Goal: Find specific page/section: Find specific page/section

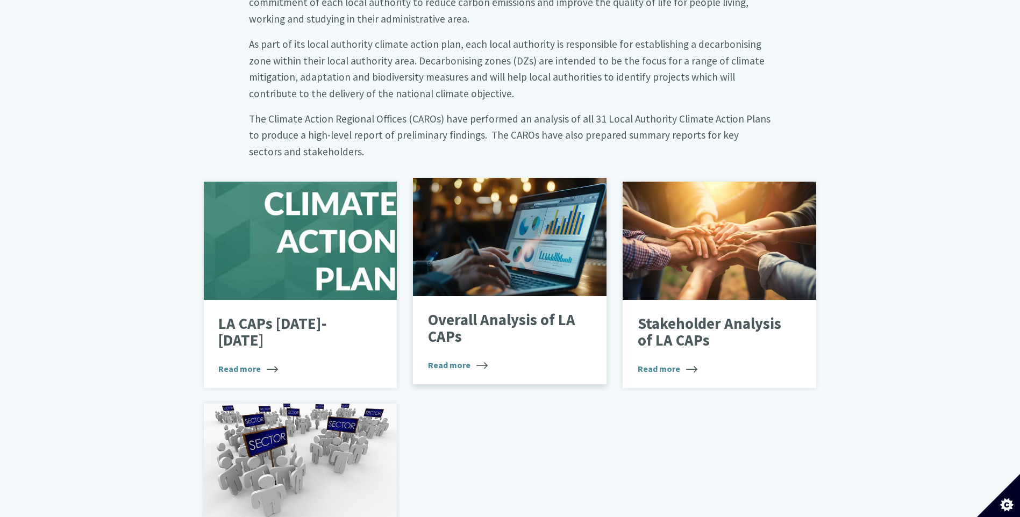
scroll to position [538, 0]
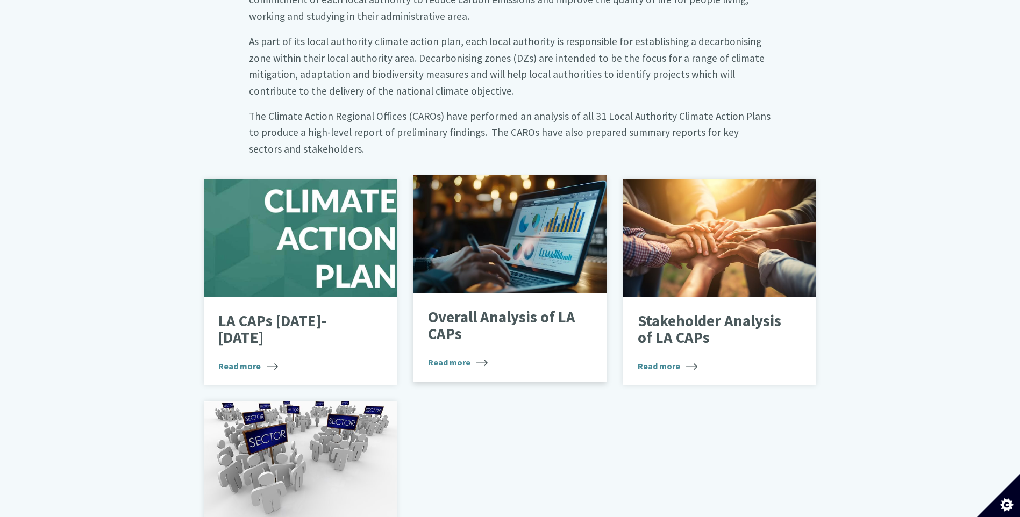
click at [496, 309] on p "Overall Analysis of LA CAPs" at bounding box center [502, 326] width 148 height 34
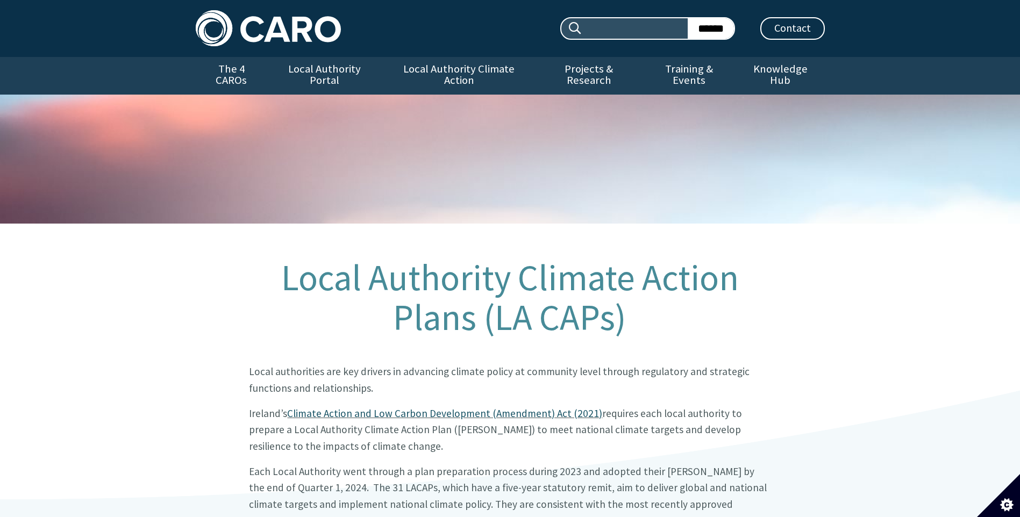
scroll to position [538, 0]
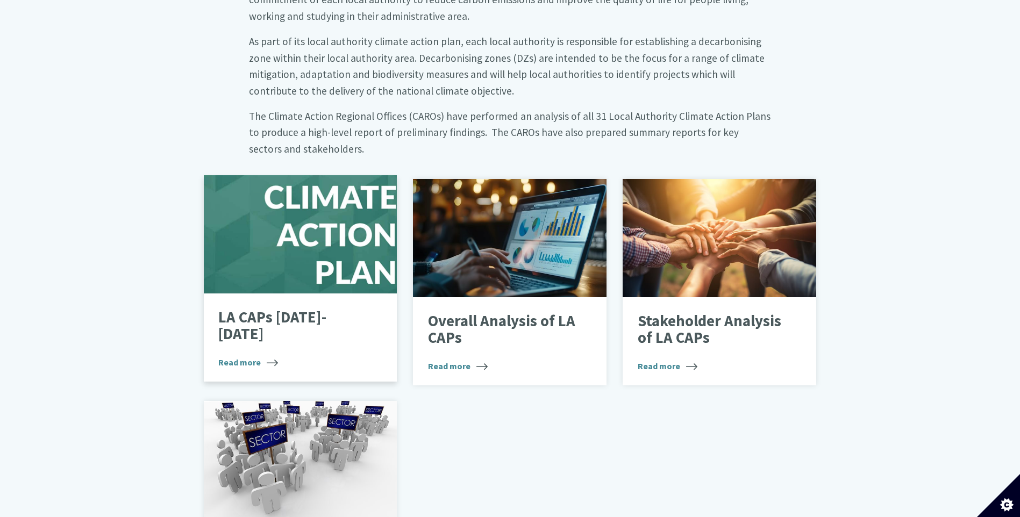
click at [317, 264] on div at bounding box center [301, 234] width 194 height 118
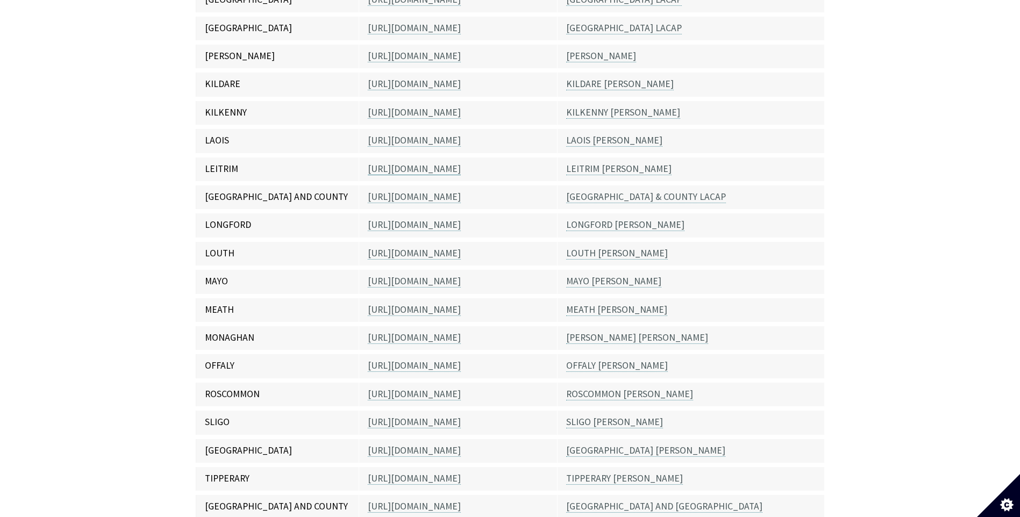
scroll to position [806, 0]
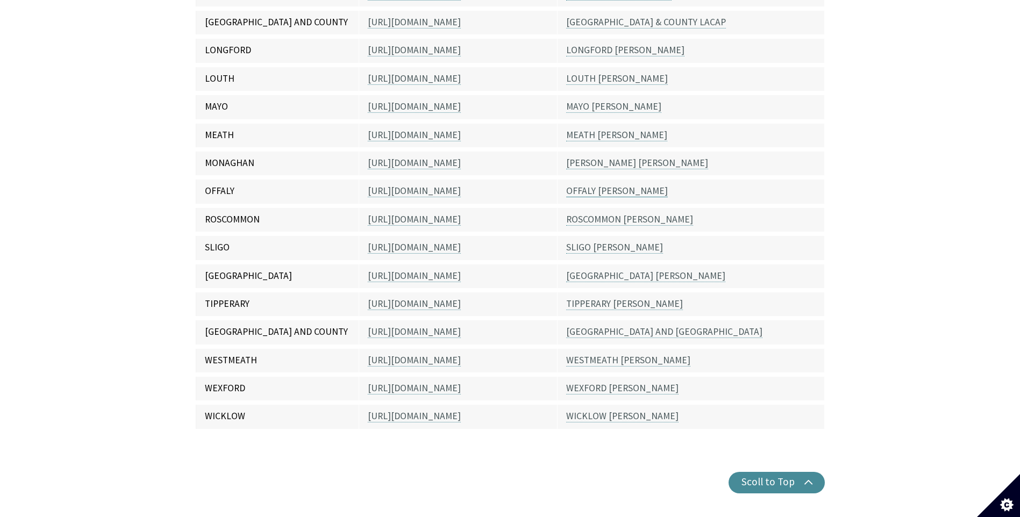
click at [589, 185] on link "OFFALY LACAP" at bounding box center [617, 191] width 102 height 12
